Goal: Check status: Check status

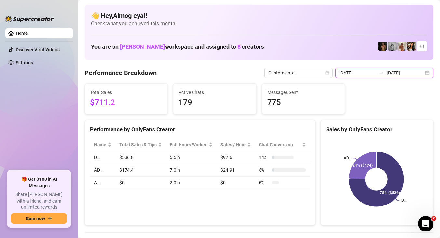
click at [390, 72] on input "[DATE]" at bounding box center [405, 72] width 37 height 7
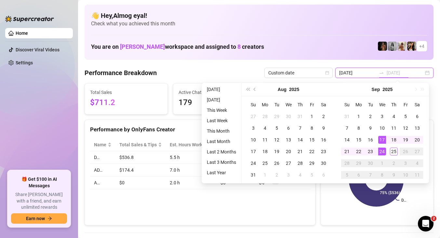
type input "[DATE]"
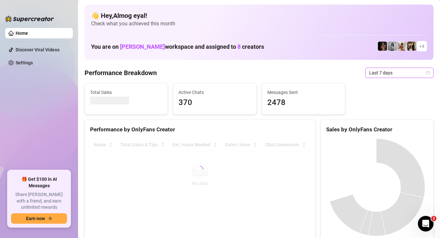
click at [376, 72] on span "Last 7 days" at bounding box center [399, 73] width 60 height 10
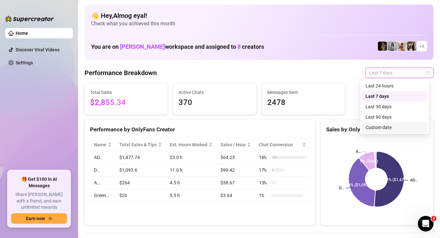
click at [390, 128] on div "Custom date" at bounding box center [395, 127] width 58 height 7
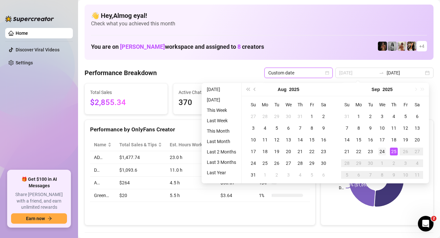
type input "[DATE]"
click at [386, 152] on td "24" at bounding box center [382, 152] width 12 height 12
click at [391, 150] on div "25" at bounding box center [394, 152] width 8 height 8
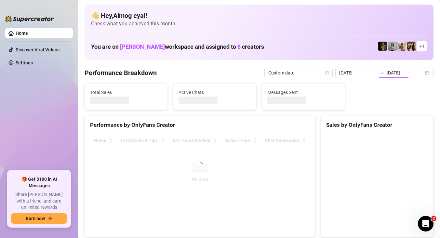
type input "[DATE]"
